Goal: Task Accomplishment & Management: Manage account settings

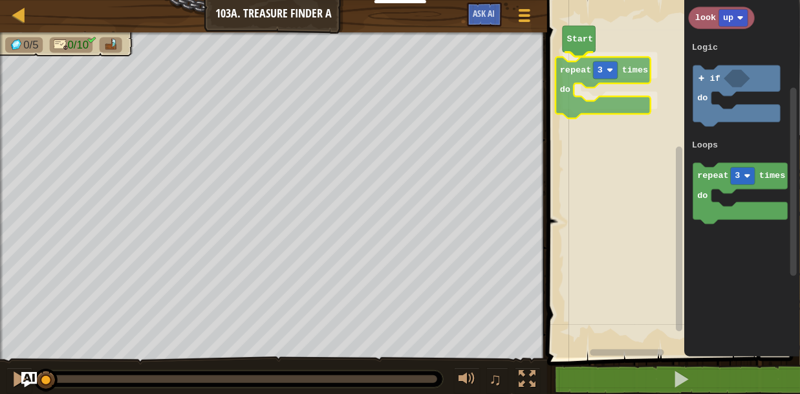
click at [582, 77] on div "Logic Loops Start repeat 3 times do go up 1 hit up spin zap up look up repeat 3…" at bounding box center [671, 176] width 257 height 364
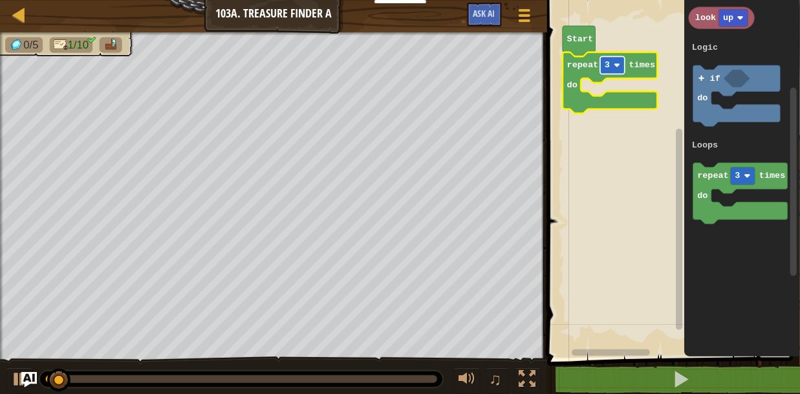
click at [618, 65] on image "Blockly Workspace" at bounding box center [617, 65] width 6 height 6
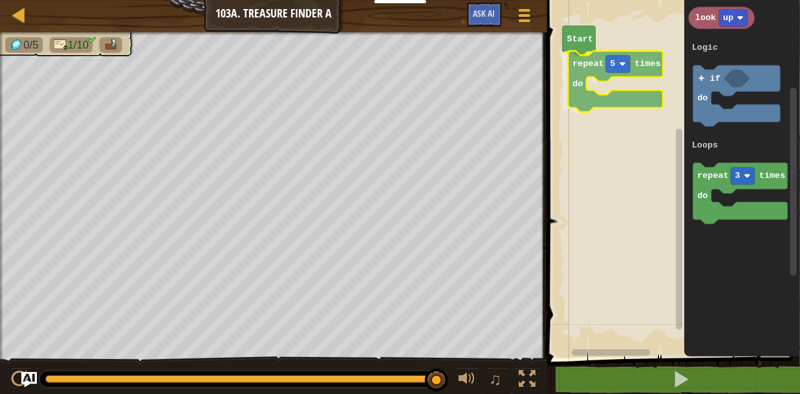
click at [576, 69] on g "Start repeat 5 times do" at bounding box center [610, 69] width 95 height 87
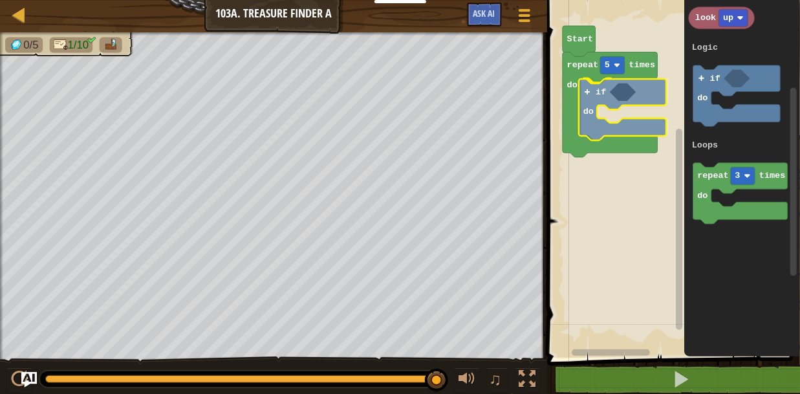
click at [591, 94] on div "Logic Loops Start repeat 5 times do if do go up 1 hit up spin zap up look up re…" at bounding box center [671, 176] width 257 height 364
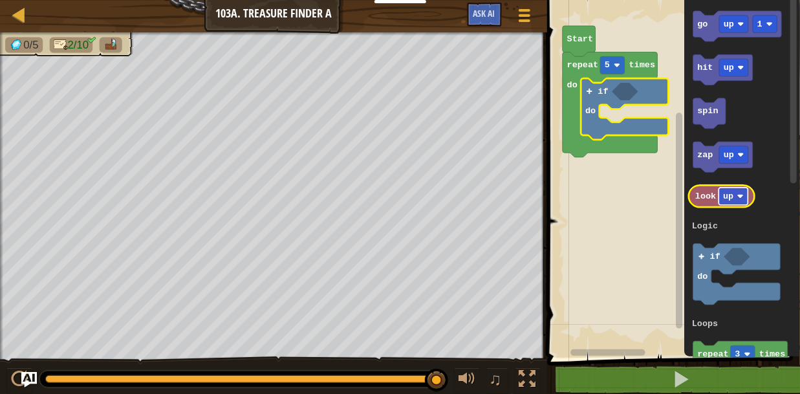
click at [739, 197] on image "Blockly Workspace" at bounding box center [740, 197] width 6 height 6
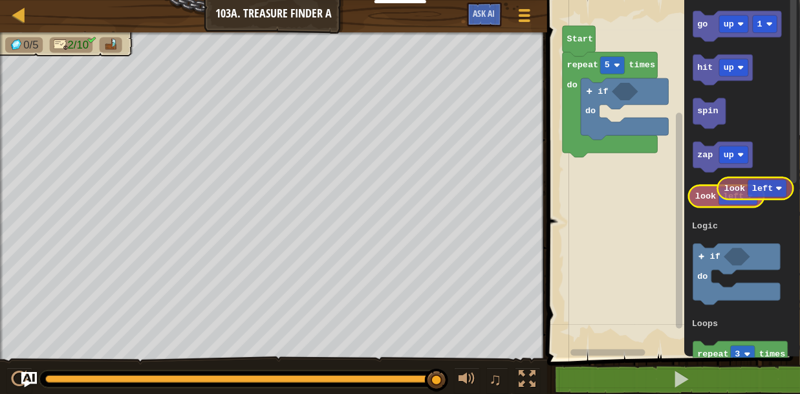
click at [731, 191] on g "look left" at bounding box center [727, 197] width 76 height 22
click at [752, 200] on rect "Blockly Workspace" at bounding box center [738, 196] width 39 height 17
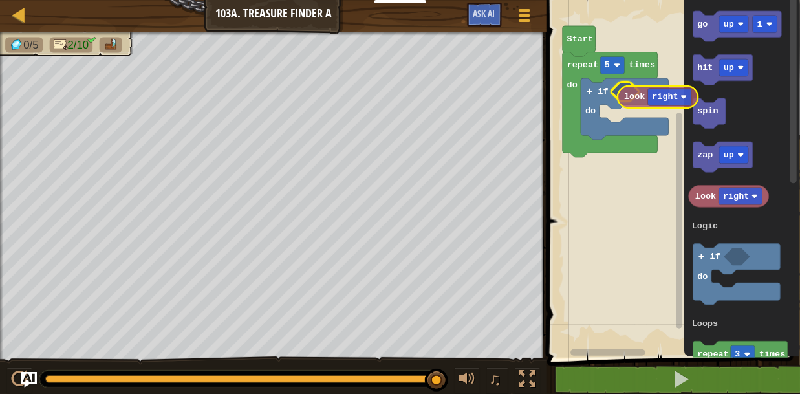
click at [629, 96] on div "Logic Loops Start repeat 5 times do if do go up 1 hit up spin zap up look right…" at bounding box center [671, 176] width 257 height 364
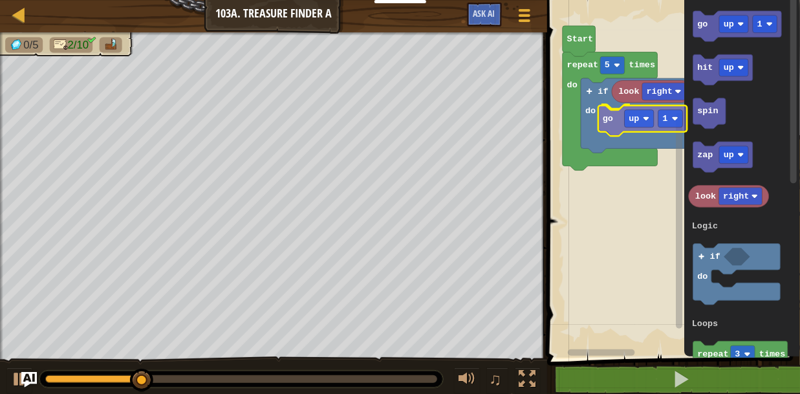
click at [610, 125] on div "Logic Loops Start repeat 5 times do if do look right go up 1 go up 1 hit up spi…" at bounding box center [671, 176] width 257 height 364
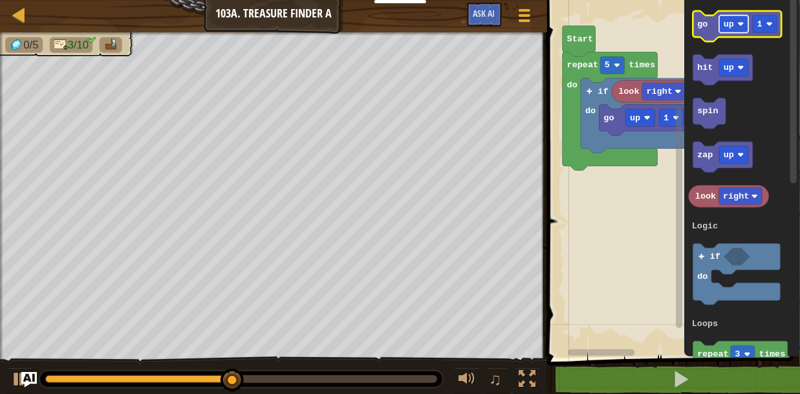
click at [739, 29] on rect "Blockly Workspace" at bounding box center [733, 24] width 29 height 17
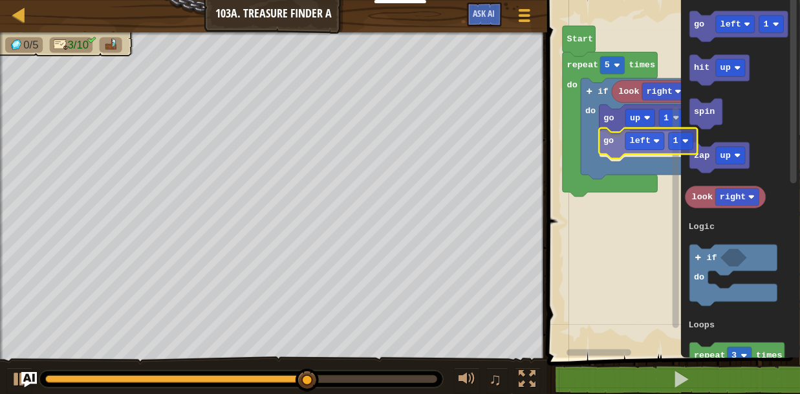
click at [612, 147] on div "Logic Loops Start repeat 5 times do if do look right go up 1 go left 1 go left …" at bounding box center [671, 176] width 257 height 364
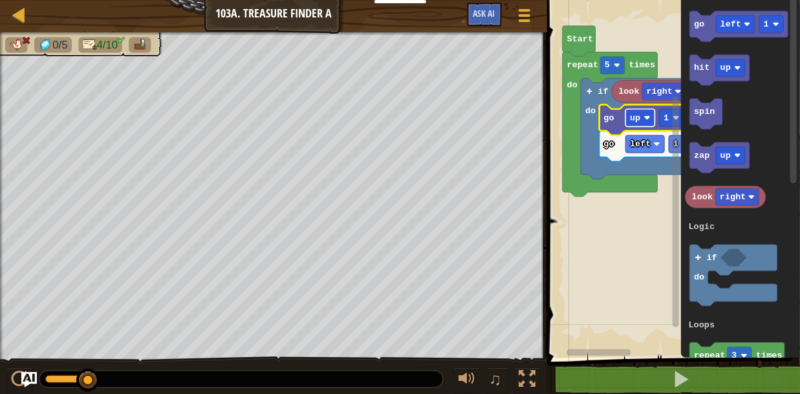
click at [647, 125] on rect "Blockly Workspace" at bounding box center [639, 117] width 29 height 17
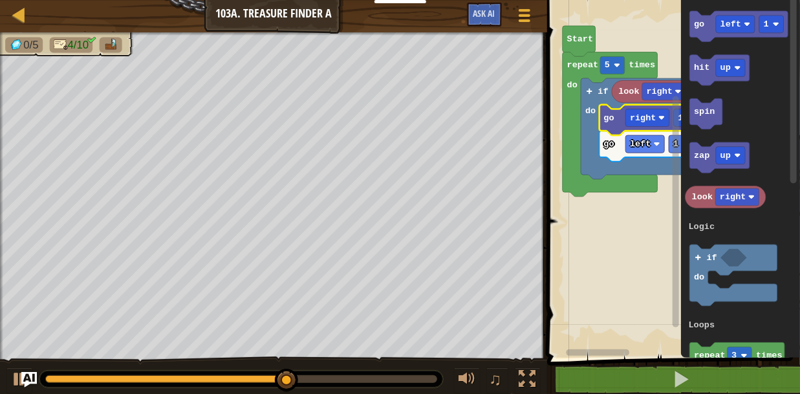
click at [609, 216] on rect "Blockly Workspace" at bounding box center [671, 176] width 257 height 364
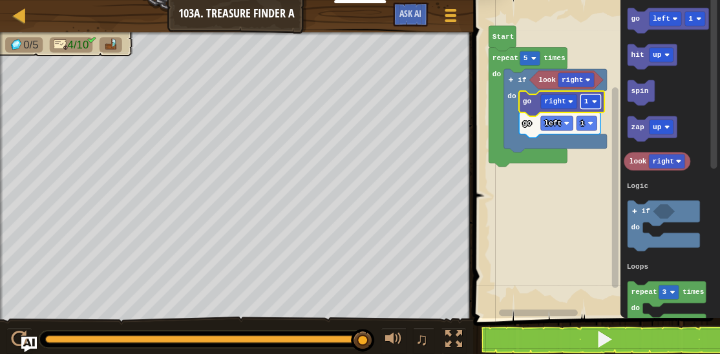
click at [594, 105] on g "look right go left 1 go right 1 if do repeat 5 times do Start" at bounding box center [548, 96] width 118 height 141
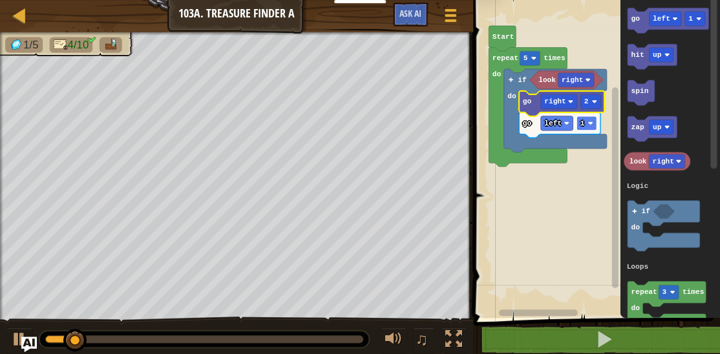
click at [587, 128] on g "go left 1 go right 2" at bounding box center [561, 114] width 85 height 47
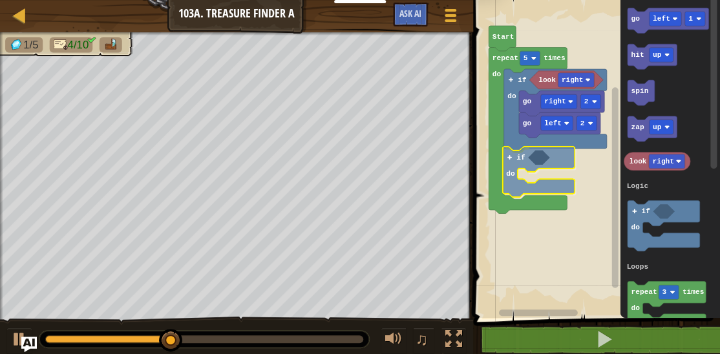
click at [512, 160] on div "Logic Loops Start repeat 5 times do look right if do go right 2 go left 2 if do…" at bounding box center [595, 156] width 251 height 325
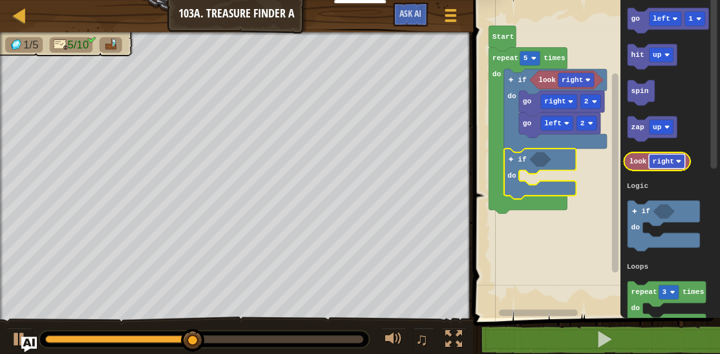
click at [680, 162] on image "Blockly Workspace" at bounding box center [678, 161] width 5 height 5
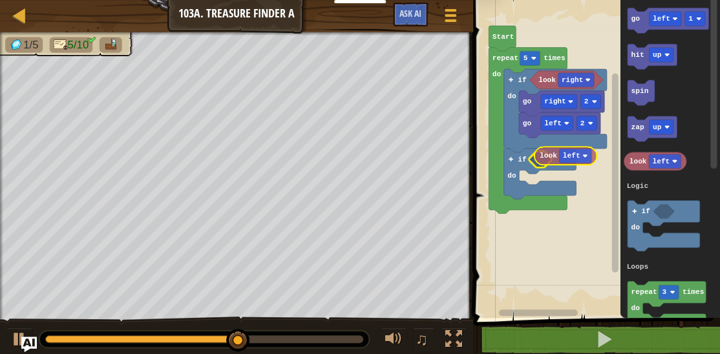
click at [548, 158] on div "Logic Loops Start repeat 5 times do look right if do go right 2 go left 2 if do…" at bounding box center [595, 156] width 251 height 325
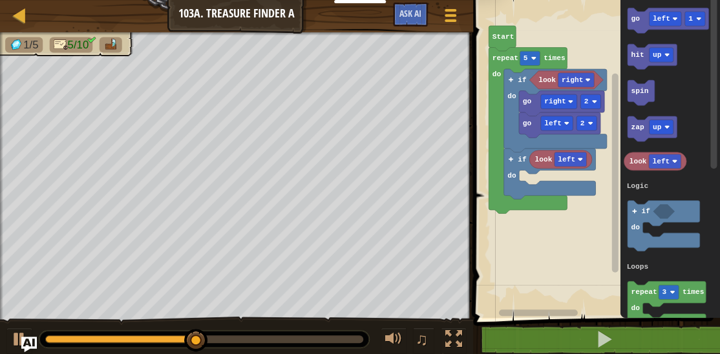
click at [660, 41] on icon "go left 1 hit up spin zap up look left repeat 3 times do if do Logic Loops" at bounding box center [670, 156] width 100 height 325
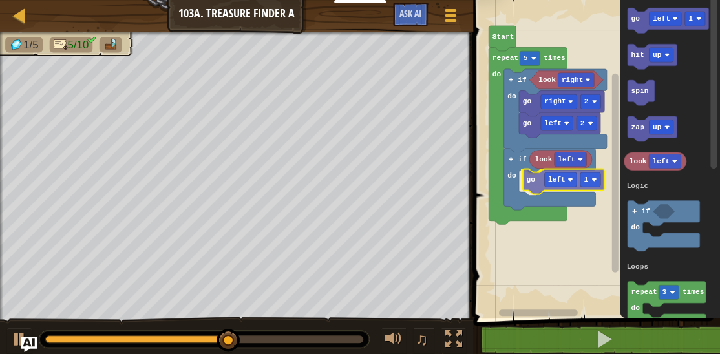
click at [537, 182] on div "Logic Loops Start repeat 5 times do look right if do go right 2 go left 2 if do…" at bounding box center [595, 156] width 251 height 325
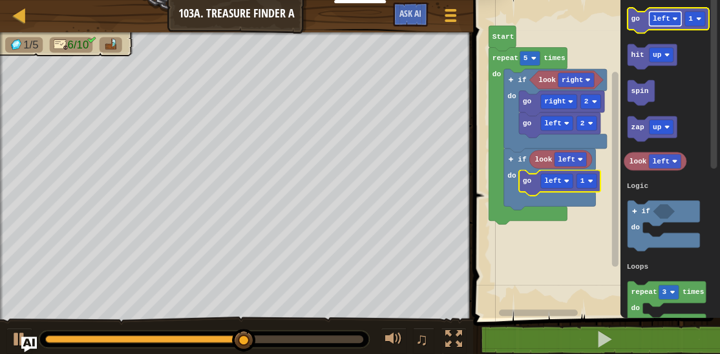
click at [677, 18] on image "Blockly Workspace" at bounding box center [675, 18] width 5 height 5
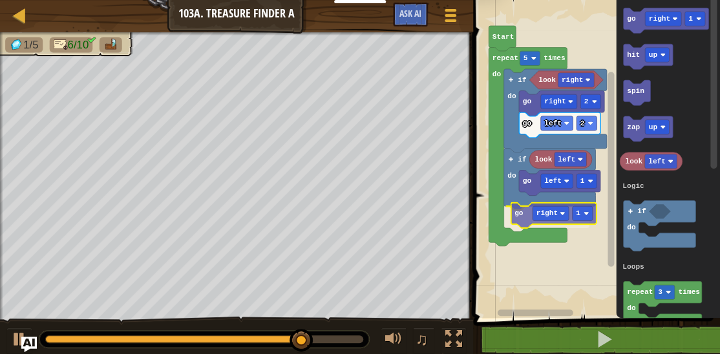
click at [525, 216] on div "Logic Loops Start repeat 5 times do look right if do go right 2 go left 2 if do…" at bounding box center [595, 156] width 251 height 325
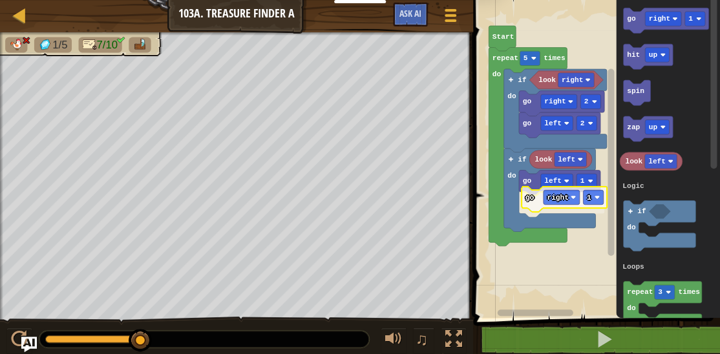
click at [527, 202] on g "go left 1 go right 1" at bounding box center [561, 193] width 85 height 47
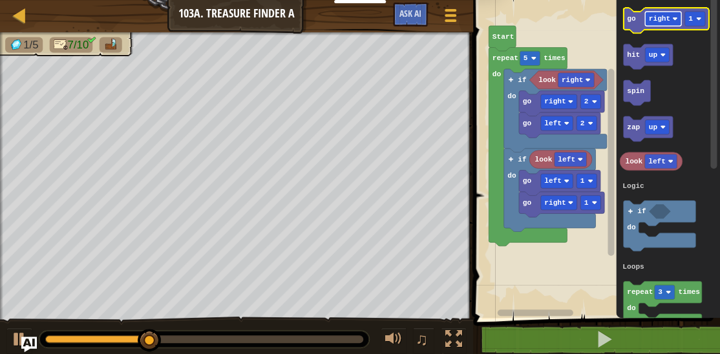
click at [675, 19] on image "Blockly Workspace" at bounding box center [675, 18] width 5 height 5
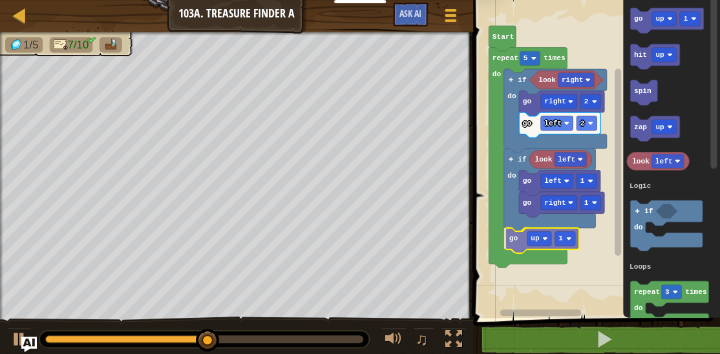
click at [517, 245] on div "Logic Loops Start repeat 5 times do look right if do go right 2 go left 2 if do…" at bounding box center [595, 156] width 251 height 325
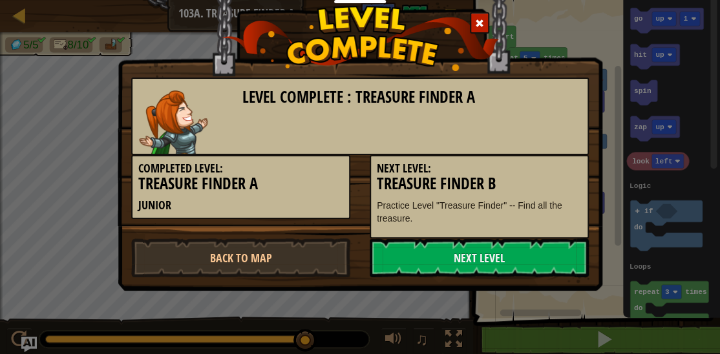
click at [481, 19] on span at bounding box center [479, 23] width 9 height 9
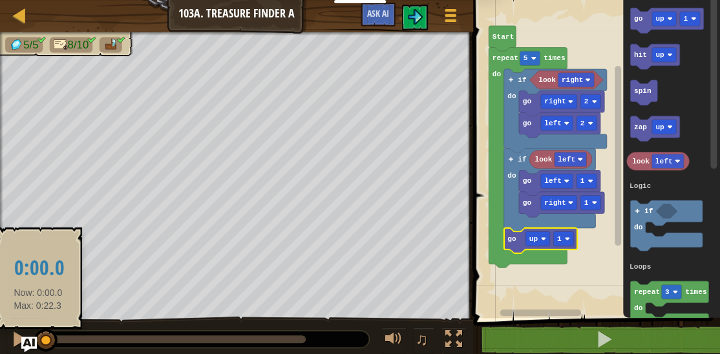
drag, startPoint x: 265, startPoint y: 338, endPoint x: 38, endPoint y: 336, distance: 226.4
click at [38, 336] on div at bounding box center [45, 340] width 23 height 23
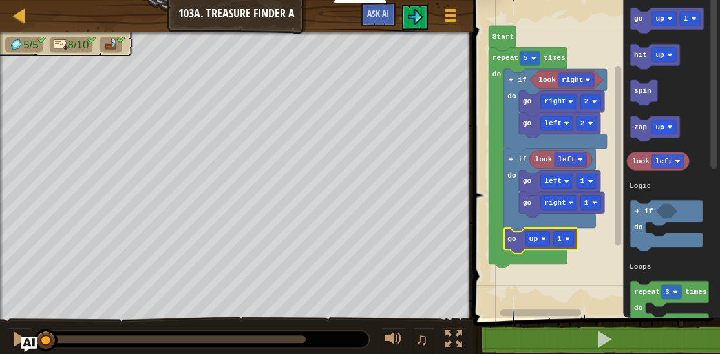
click at [578, 280] on rect "Blockly Workspace" at bounding box center [595, 156] width 251 height 325
click at [557, 279] on rect "Blockly Workspace" at bounding box center [595, 156] width 251 height 325
click at [415, 17] on img at bounding box center [415, 17] width 16 height 16
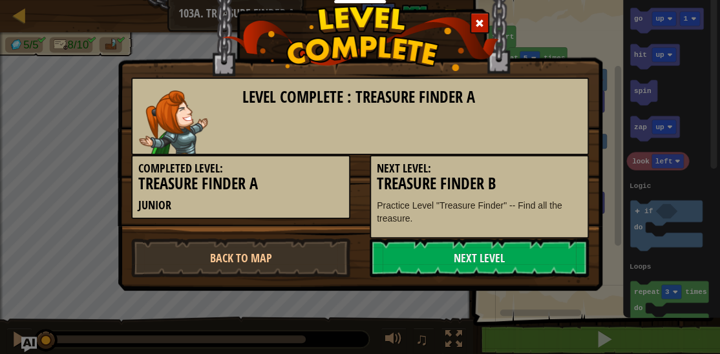
click at [415, 17] on img at bounding box center [360, 38] width 277 height 65
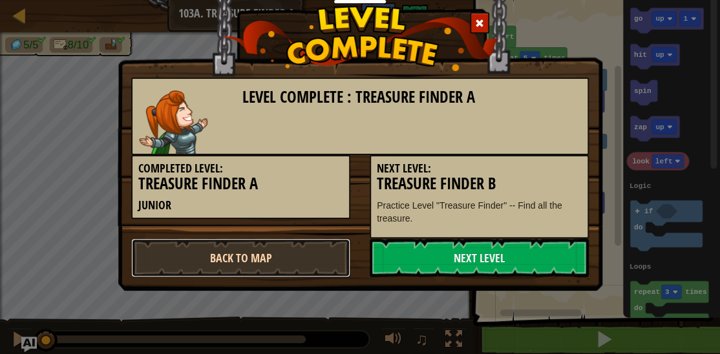
click at [234, 269] on link "Back to Map" at bounding box center [240, 258] width 219 height 39
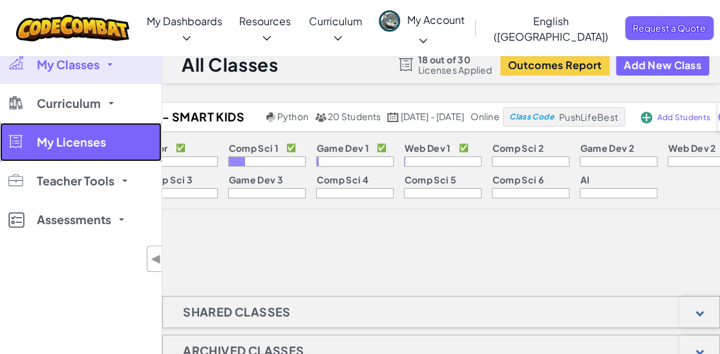
click at [88, 148] on span "My Licenses" at bounding box center [71, 142] width 69 height 12
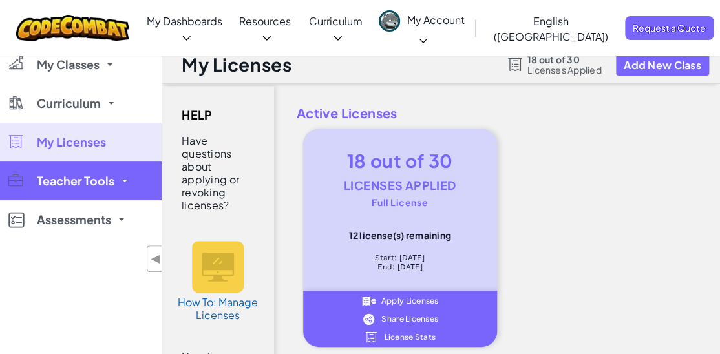
click at [90, 191] on link "Teacher Tools" at bounding box center [81, 181] width 162 height 39
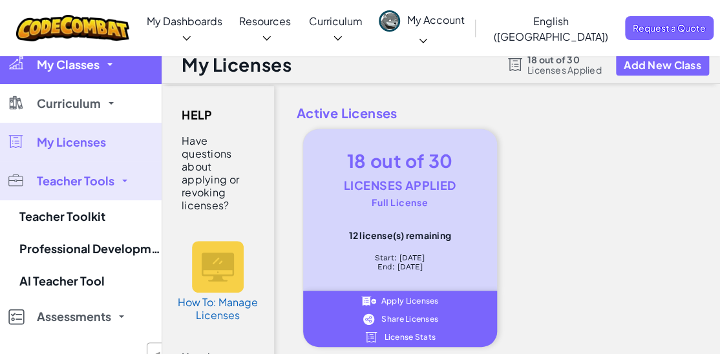
click at [84, 65] on span "My Classes" at bounding box center [68, 65] width 63 height 12
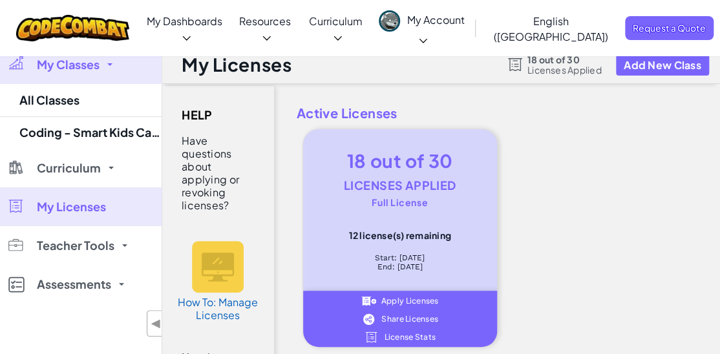
click at [127, 71] on link "My Classes" at bounding box center [81, 64] width 162 height 39
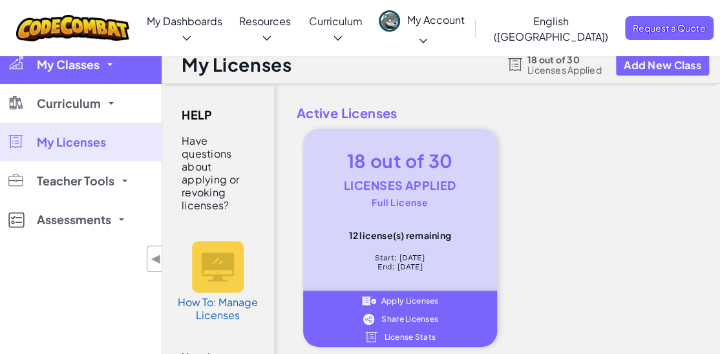
click at [120, 61] on link "My Classes" at bounding box center [81, 64] width 162 height 39
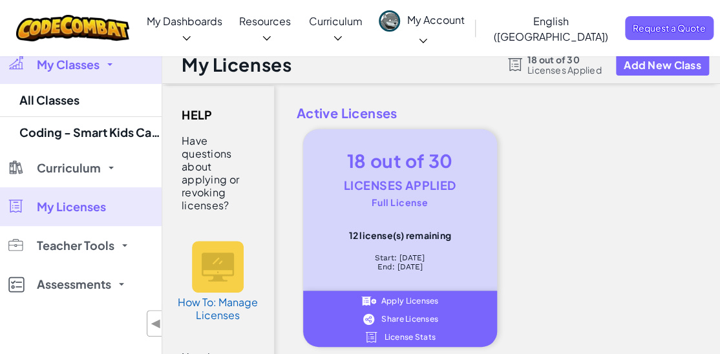
click at [120, 61] on link "My Classes" at bounding box center [81, 64] width 162 height 39
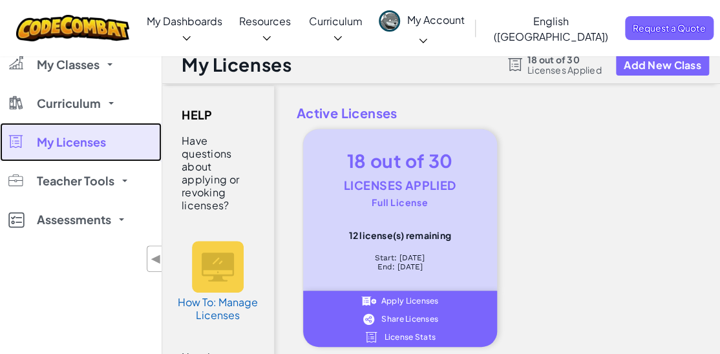
drag, startPoint x: 98, startPoint y: 139, endPoint x: 104, endPoint y: 135, distance: 7.5
click at [100, 138] on span "My Licenses" at bounding box center [71, 142] width 69 height 12
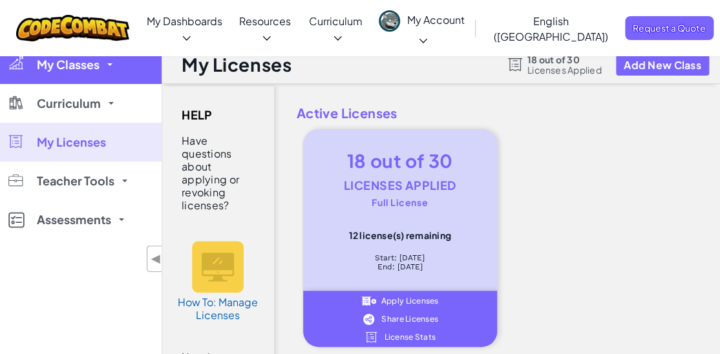
click at [122, 75] on link "My Classes" at bounding box center [81, 64] width 162 height 39
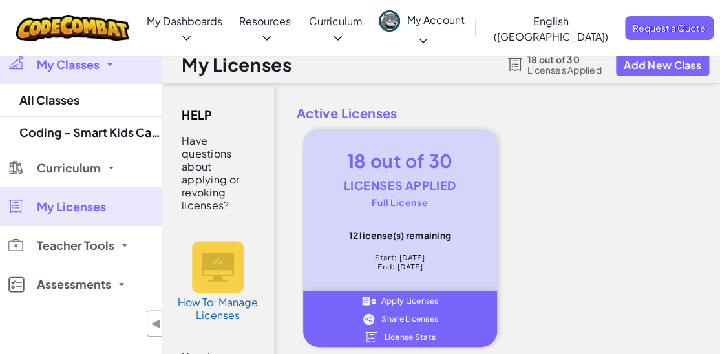
click at [122, 75] on link "My Classes" at bounding box center [81, 64] width 162 height 39
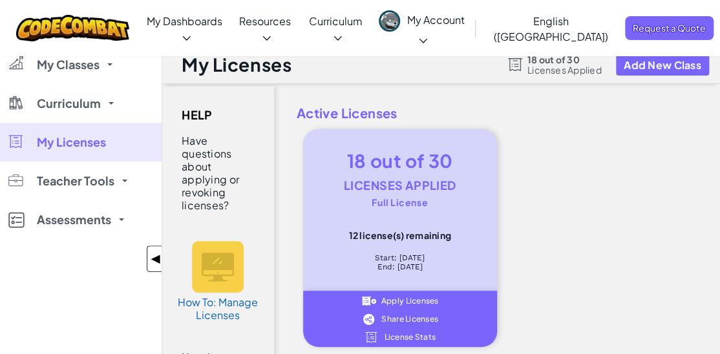
click at [156, 257] on span "◀" at bounding box center [156, 259] width 11 height 19
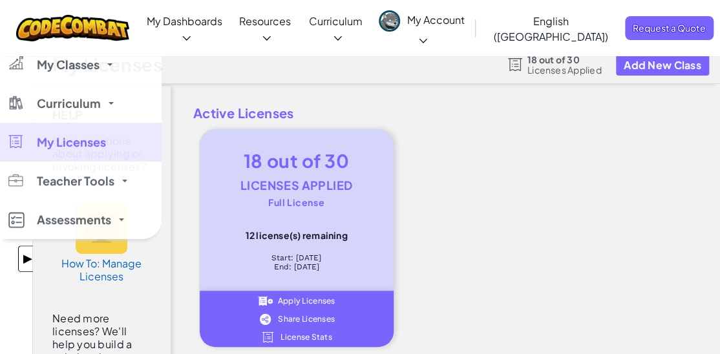
click at [29, 260] on span "▶" at bounding box center [27, 259] width 11 height 19
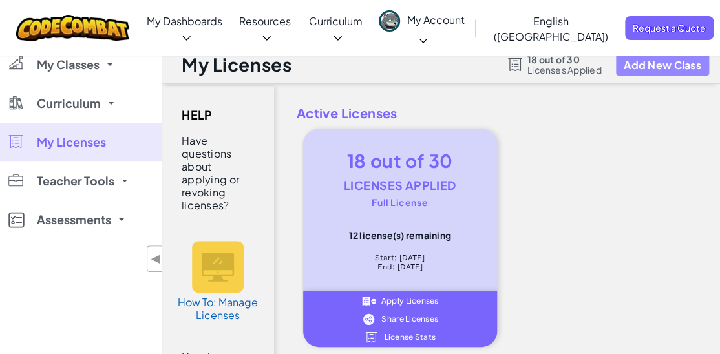
click at [622, 65] on button "Add New Class" at bounding box center [662, 64] width 93 height 21
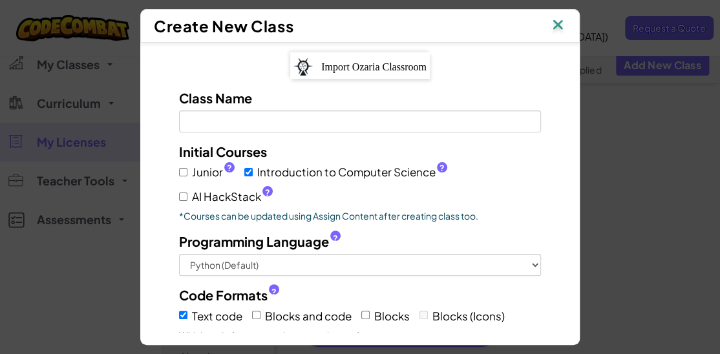
click at [558, 27] on img at bounding box center [558, 25] width 17 height 19
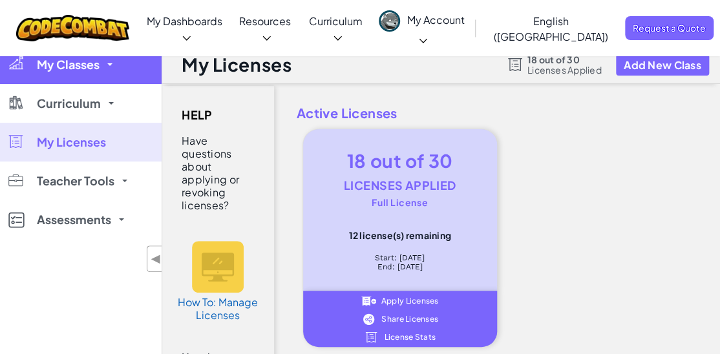
click at [69, 74] on link "My Classes" at bounding box center [81, 64] width 162 height 39
